Goal: Transaction & Acquisition: Purchase product/service

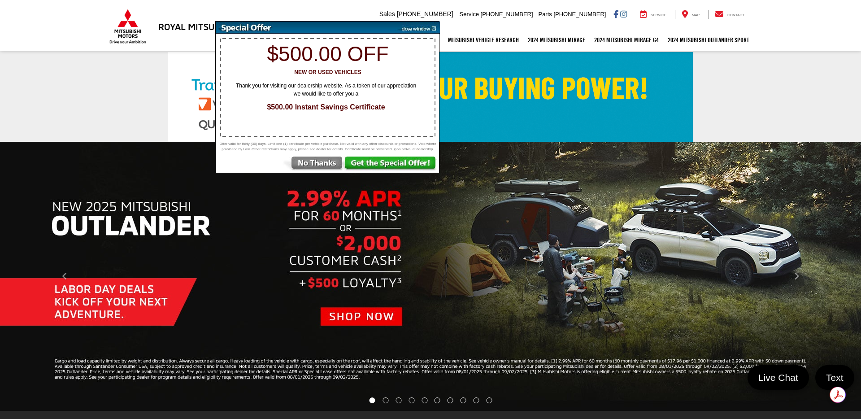
click at [430, 26] on img at bounding box center [416, 28] width 45 height 12
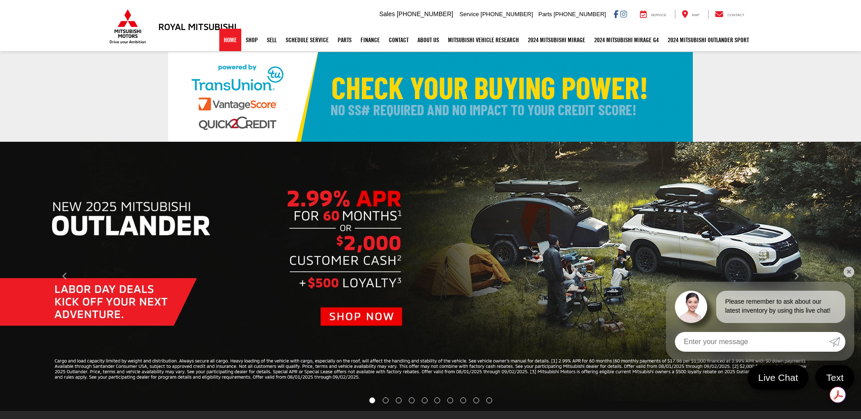
click at [223, 39] on link "Home" at bounding box center [230, 40] width 22 height 22
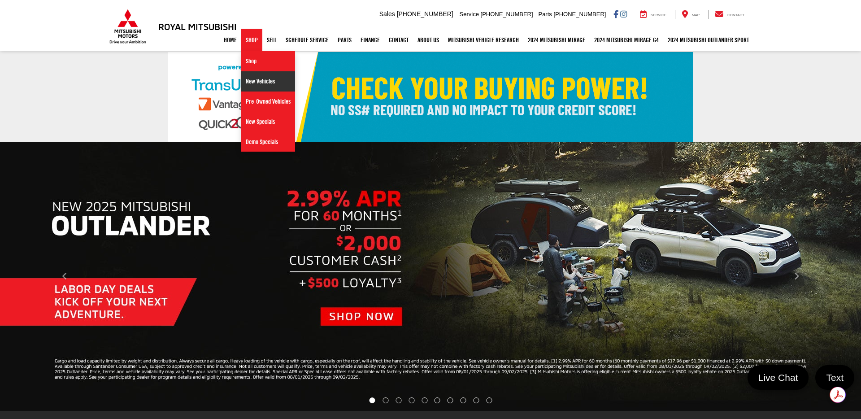
click at [252, 75] on link "New Vehicles" at bounding box center [268, 81] width 54 height 20
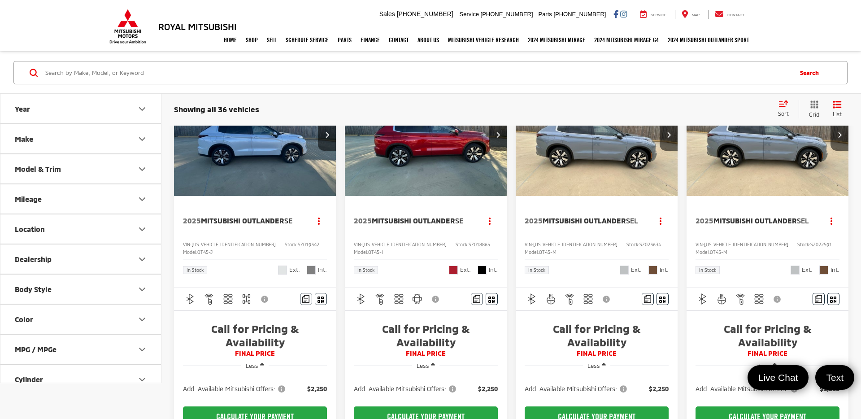
scroll to position [55, 0]
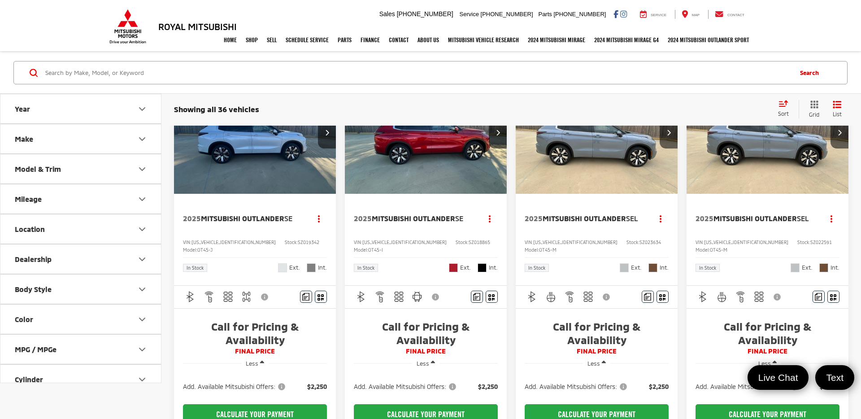
click at [58, 174] on button "Model & Trim" at bounding box center [80, 168] width 161 height 29
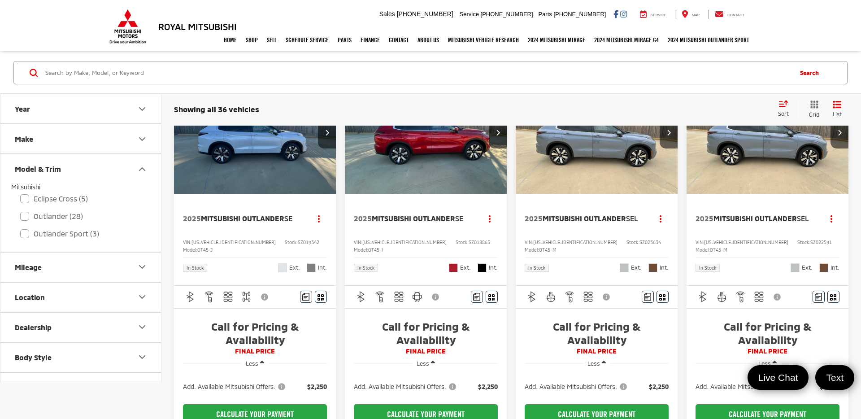
click at [65, 154] on button "Model & Trim" at bounding box center [80, 168] width 161 height 29
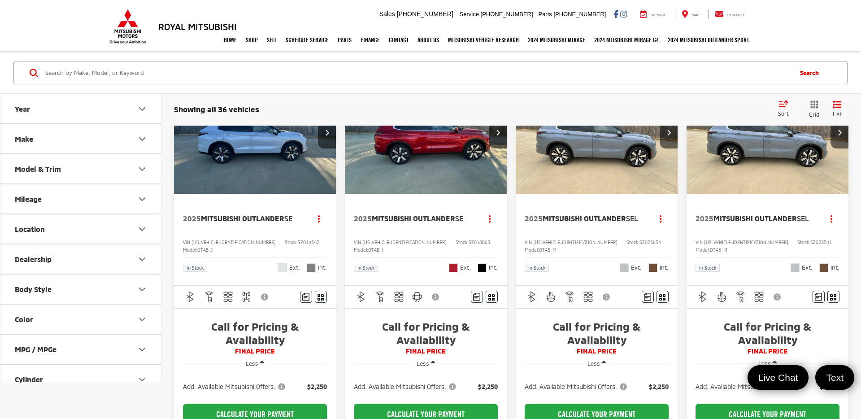
click at [53, 141] on button "Make" at bounding box center [80, 138] width 161 height 29
click at [26, 178] on label "Mitsubishi (36)" at bounding box center [40, 178] width 36 height 36
click at [0, 0] on input "Mitsubishi (36)" at bounding box center [0, 0] width 0 height 0
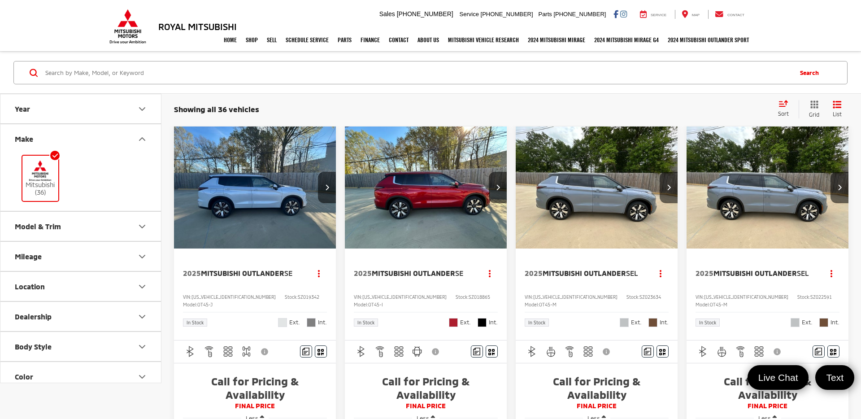
click at [70, 233] on button "Model & Trim" at bounding box center [80, 226] width 161 height 29
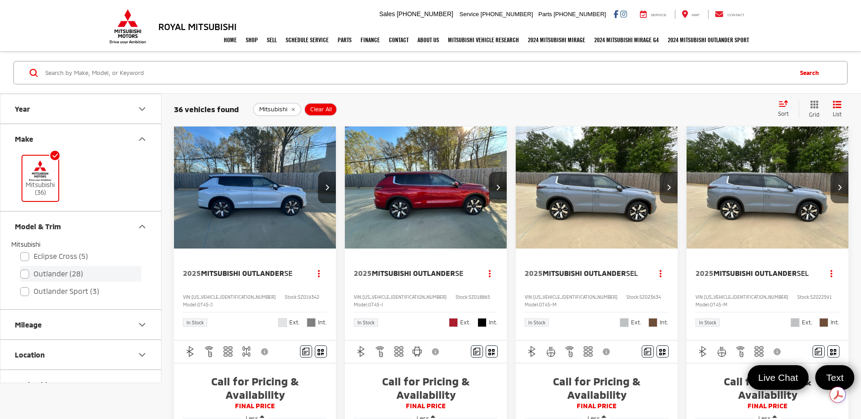
click at [29, 270] on label "Outlander (28)" at bounding box center [80, 274] width 121 height 16
click at [21, 268] on input "Outlander (28)" at bounding box center [20, 268] width 0 height 0
checkbox input "true"
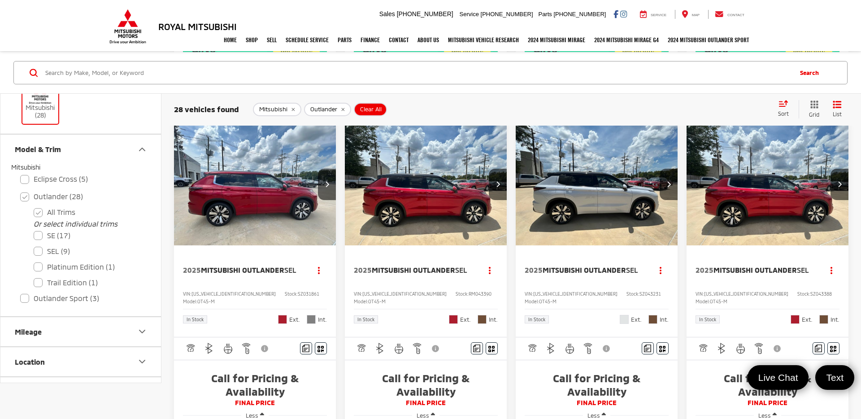
scroll to position [964, 0]
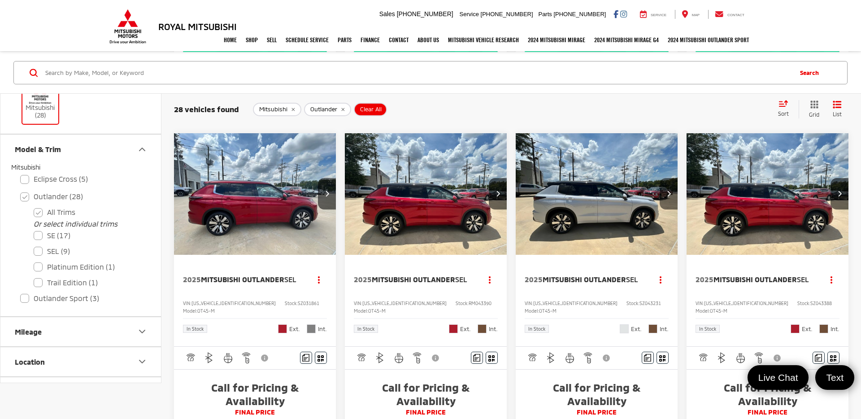
click at [672, 209] on button "Next image" at bounding box center [668, 193] width 18 height 31
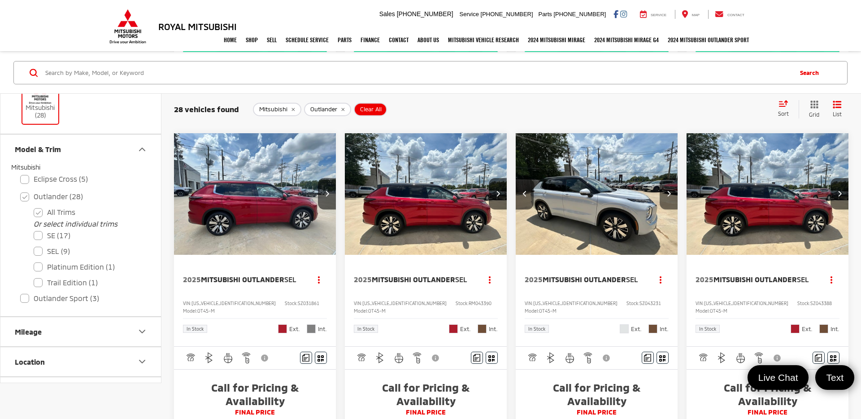
click at [672, 209] on button "Next image" at bounding box center [668, 193] width 18 height 31
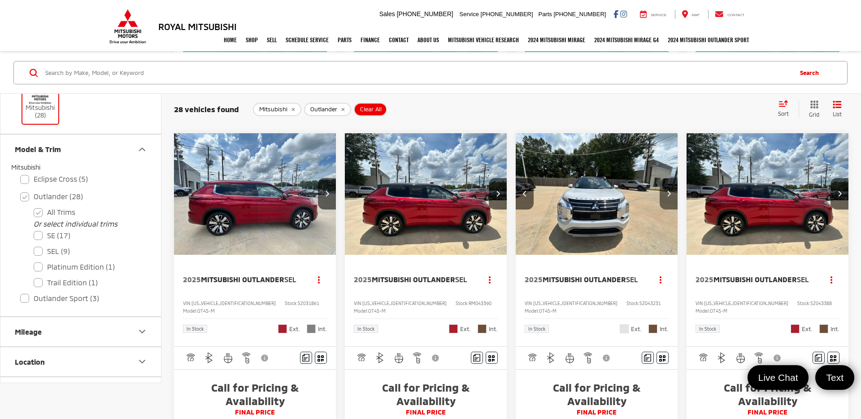
click at [672, 209] on button "Next image" at bounding box center [668, 193] width 18 height 31
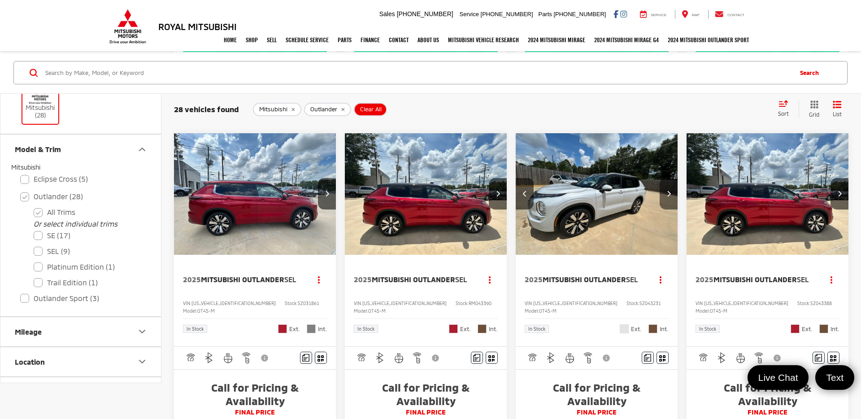
click at [672, 209] on button "Next image" at bounding box center [668, 193] width 18 height 31
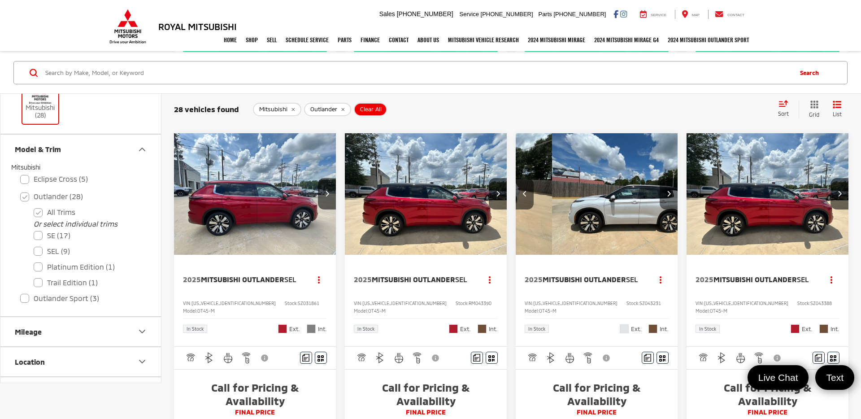
scroll to position [0, 653]
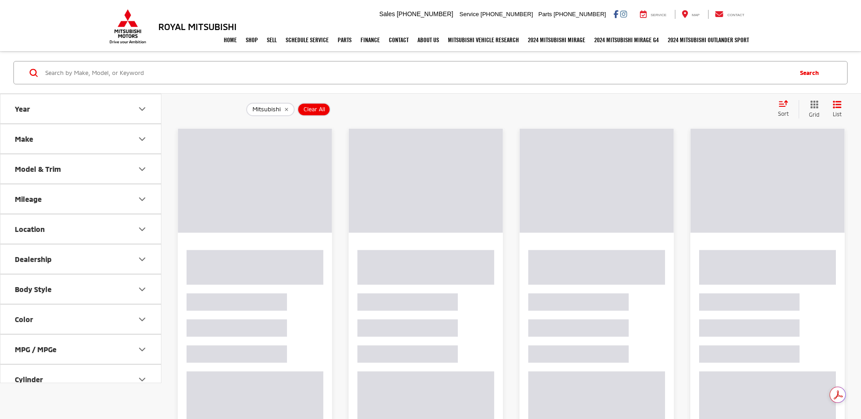
scroll to position [55, 0]
